Goal: Go to known website: Access a specific website the user already knows

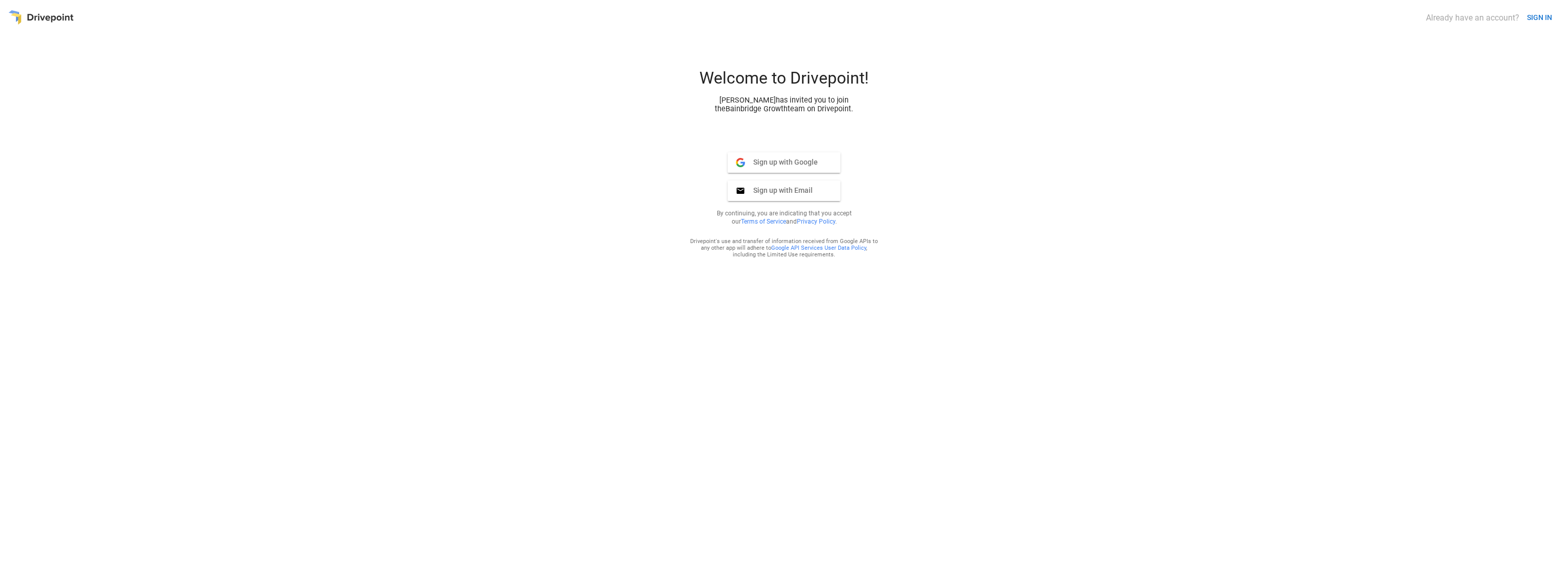
click at [1535, 20] on button "SIGN IN" at bounding box center [1539, 17] width 33 height 19
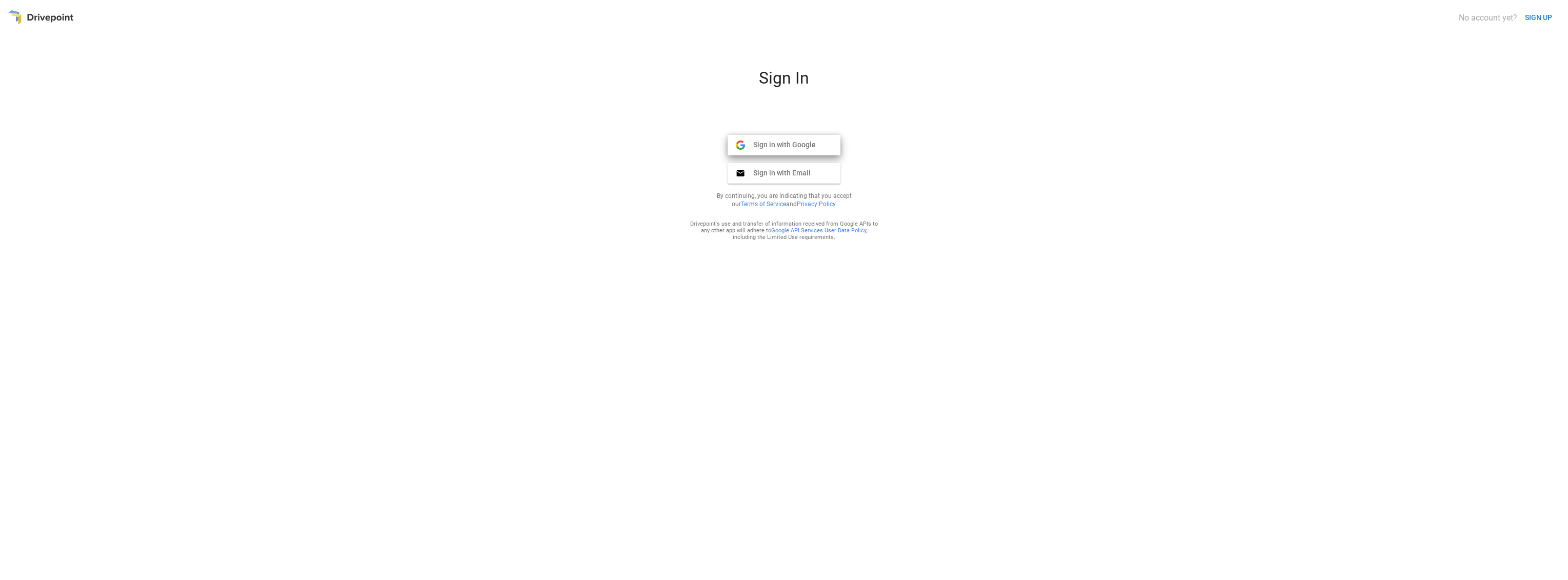
click at [800, 148] on span "Sign in with Google" at bounding box center [780, 145] width 71 height 9
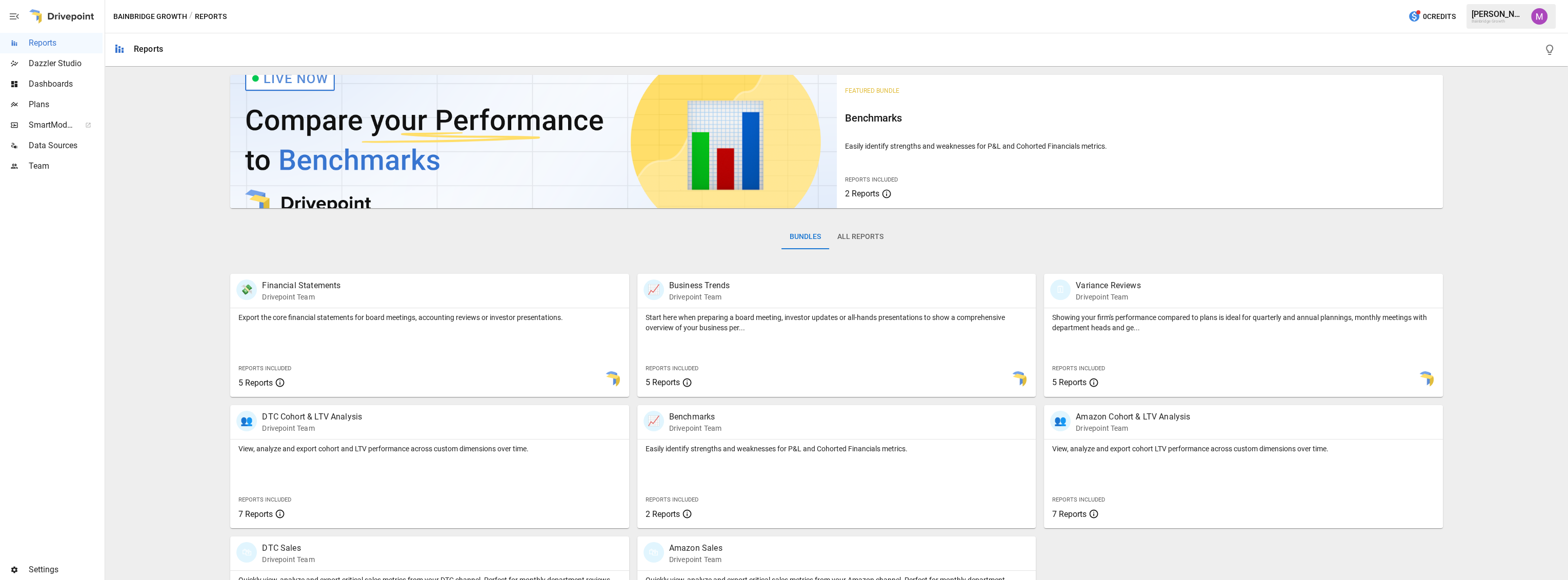
click at [1551, 17] on button "button" at bounding box center [1539, 16] width 29 height 29
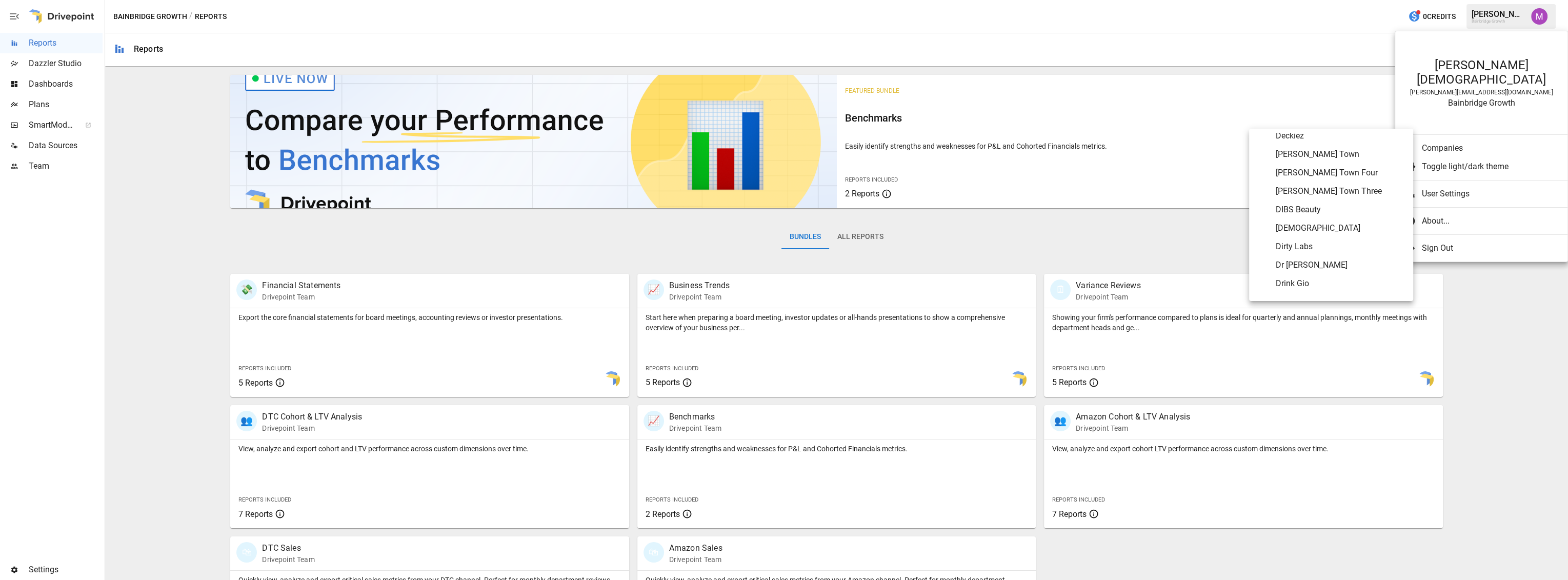
scroll to position [1280, 0]
click at [1296, 210] on span "DIBS Beauty" at bounding box center [1340, 210] width 129 height 12
